Goal: Task Accomplishment & Management: Complete application form

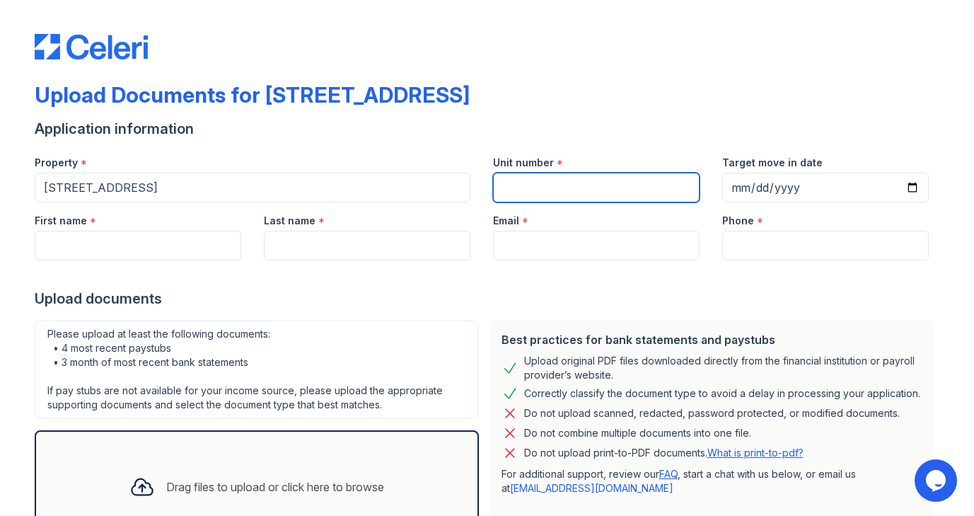
click at [509, 189] on input "Unit number" at bounding box center [596, 188] width 206 height 30
type input "14F"
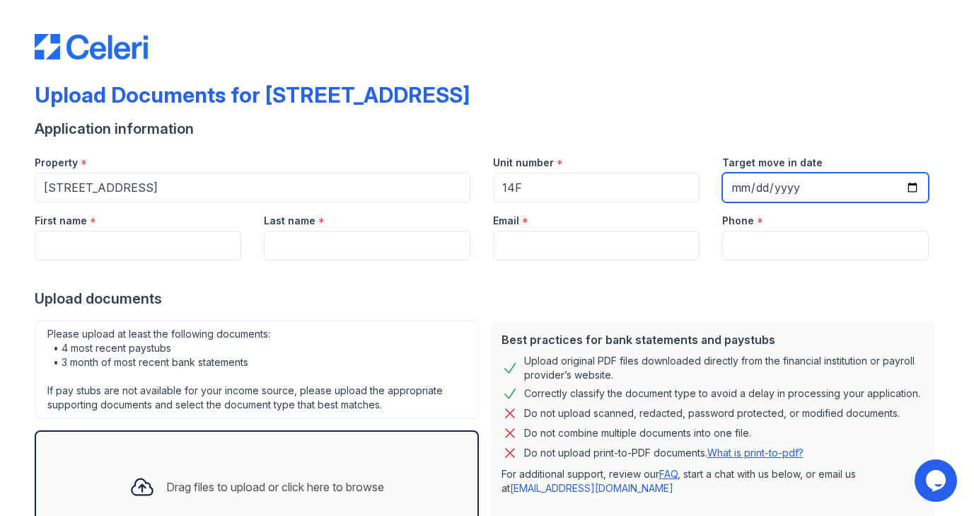
click at [737, 191] on input "Target move in date" at bounding box center [825, 188] width 206 height 30
type input "[DATE]"
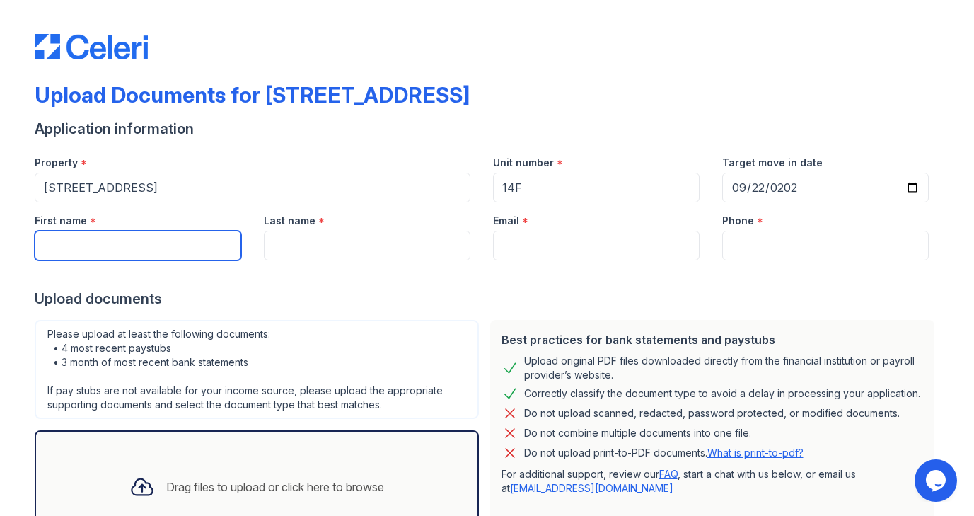
click at [147, 246] on input "First name" at bounding box center [138, 246] width 206 height 30
type input "[PERSON_NAME]"
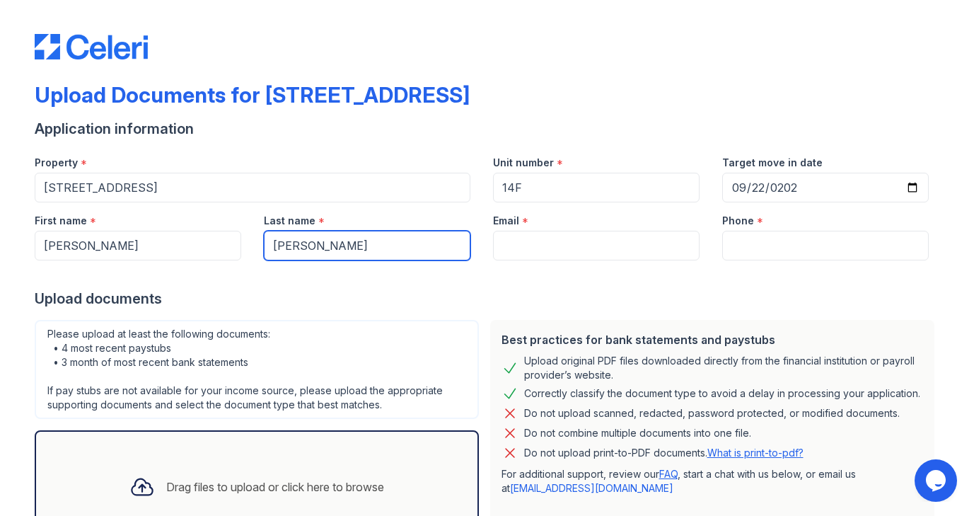
type input "[PERSON_NAME]"
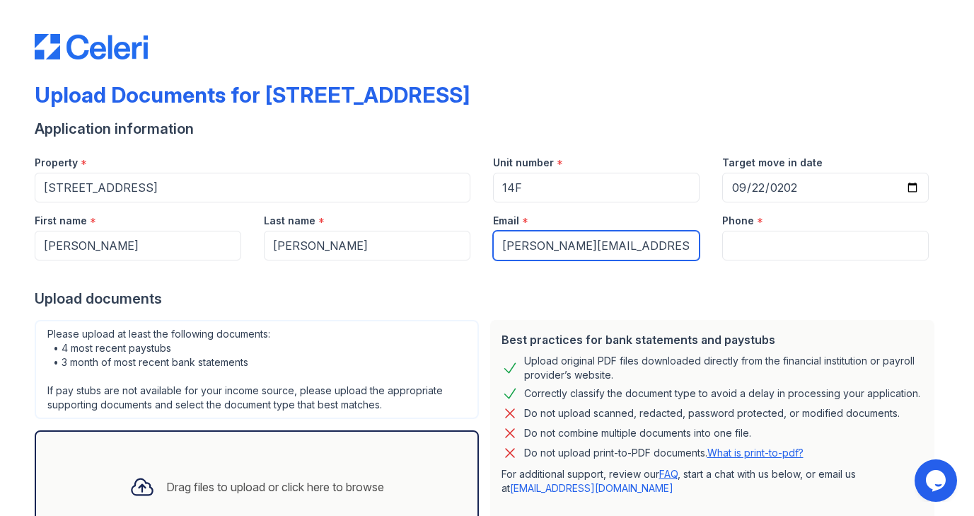
type input "[PERSON_NAME][EMAIL_ADDRESS][PERSON_NAME][DOMAIN_NAME]"
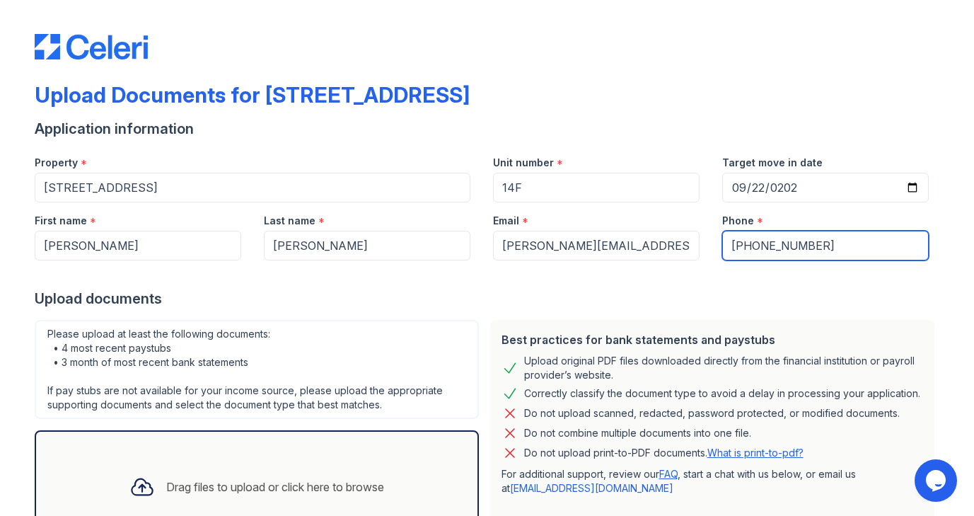
type input "[PHONE_NUMBER]"
